Goal: Task Accomplishment & Management: Manage account settings

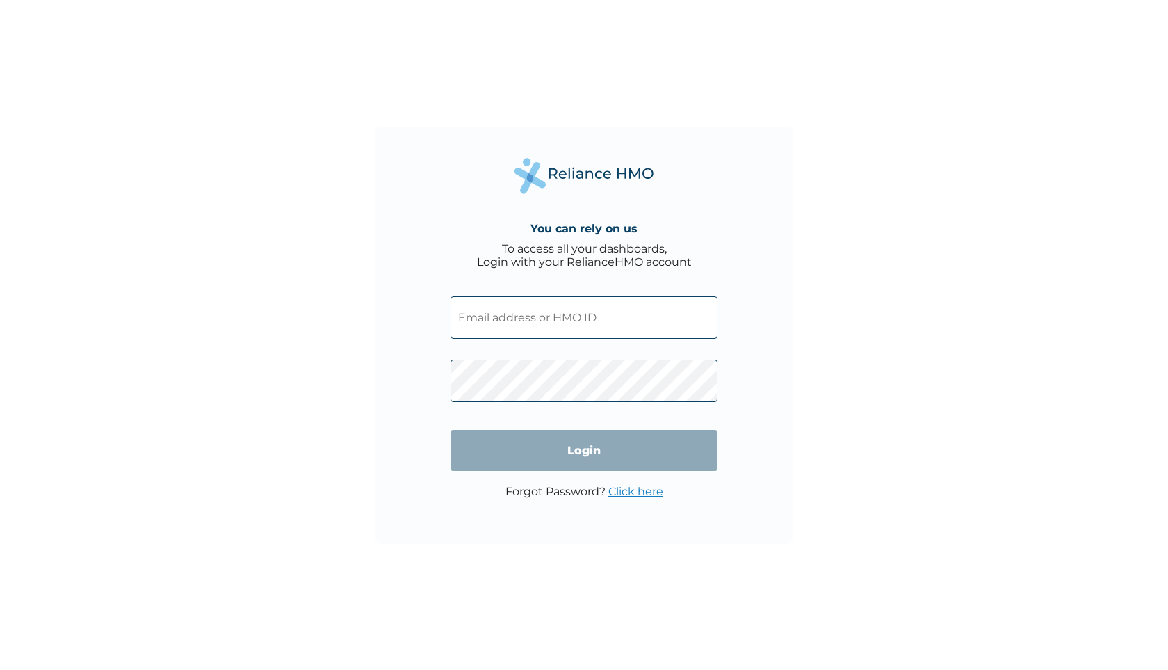
type input "deravyk3@gmail.com"
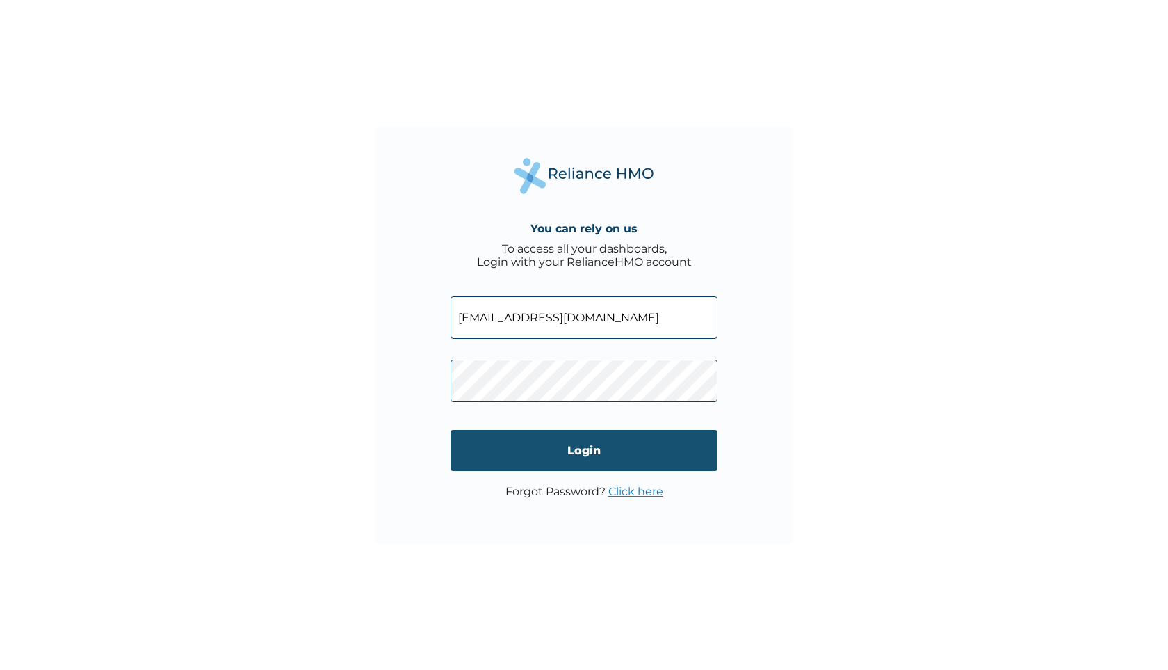
click at [709, 441] on input "Login" at bounding box center [584, 450] width 267 height 41
